Goal: Task Accomplishment & Management: Manage account settings

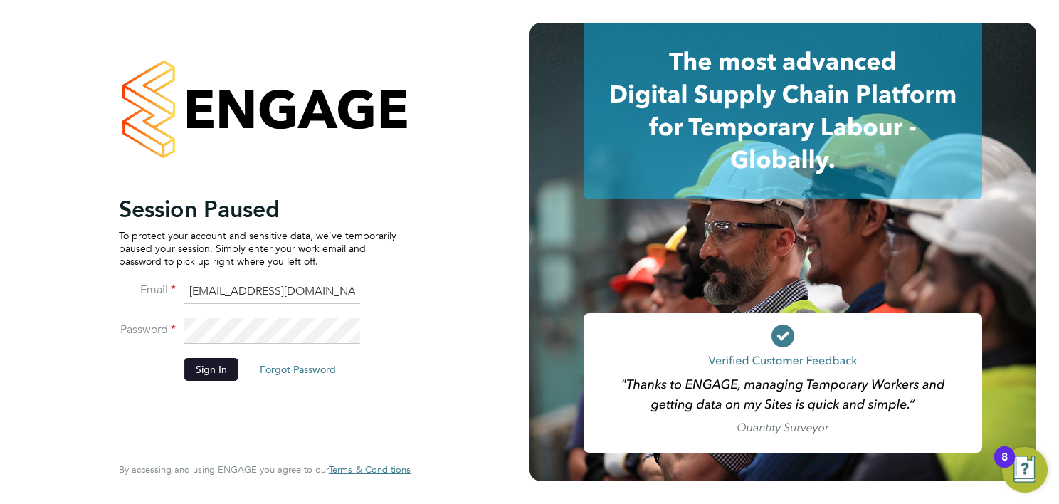
click at [211, 366] on button "Sign In" at bounding box center [211, 369] width 54 height 23
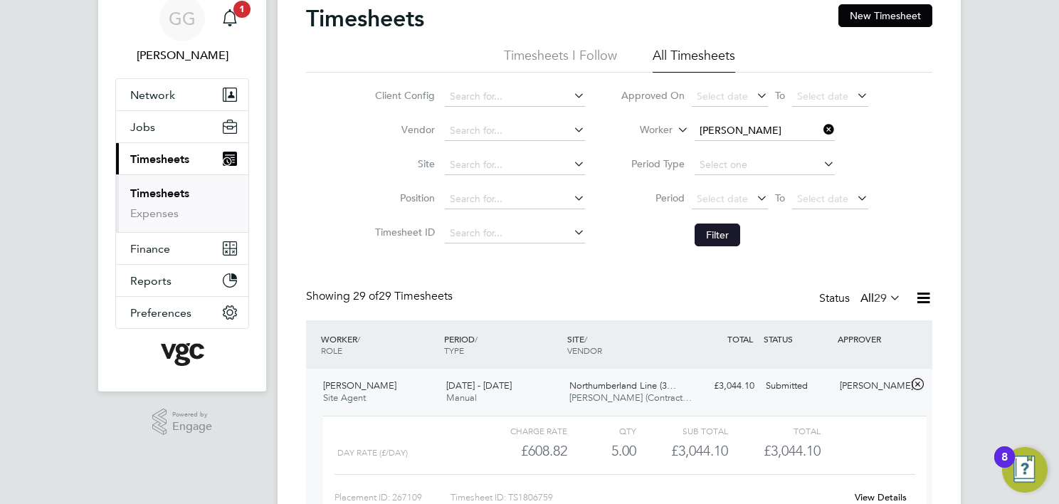
click at [715, 236] on button "Filter" at bounding box center [718, 234] width 46 height 23
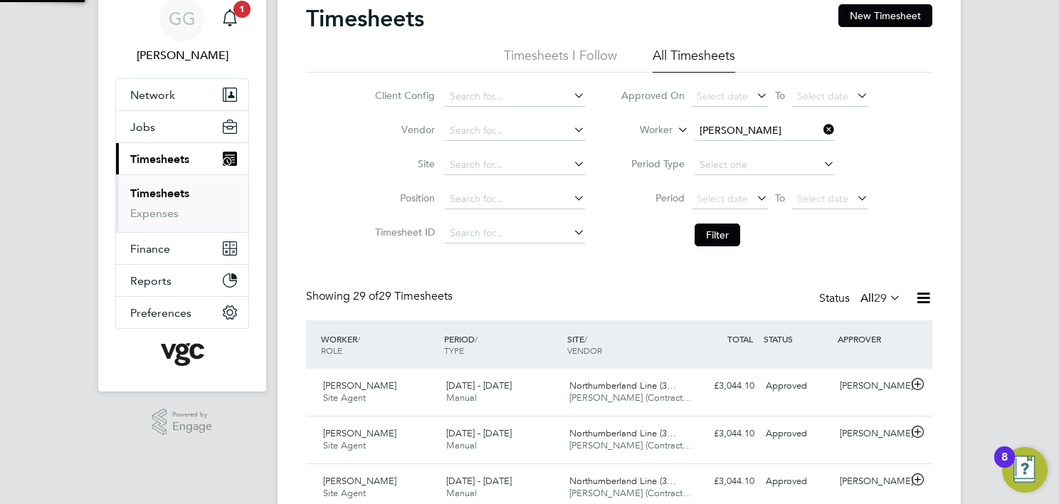
scroll to position [6, 7]
